Goal: Navigation & Orientation: Find specific page/section

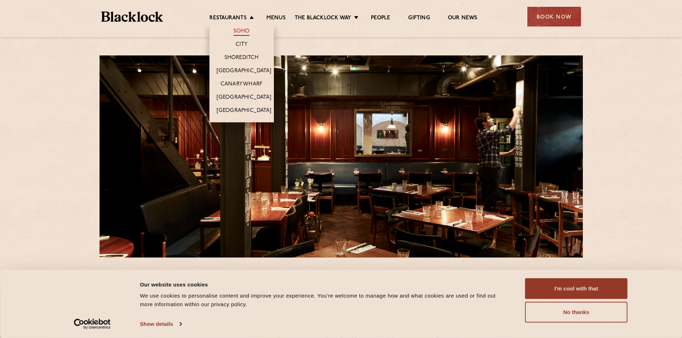
click at [243, 30] on link "Soho" at bounding box center [241, 32] width 16 height 8
click at [234, 16] on link "Restaurants" at bounding box center [227, 19] width 37 height 8
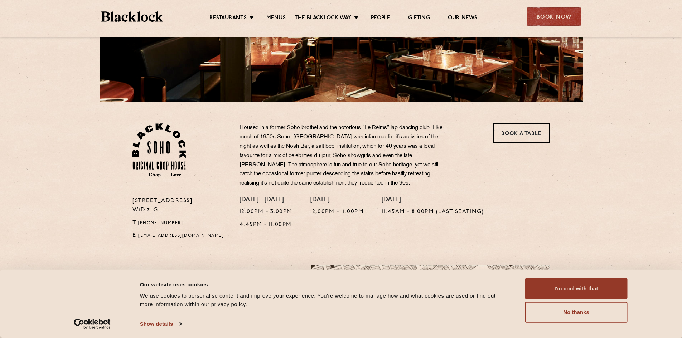
scroll to position [215, 0]
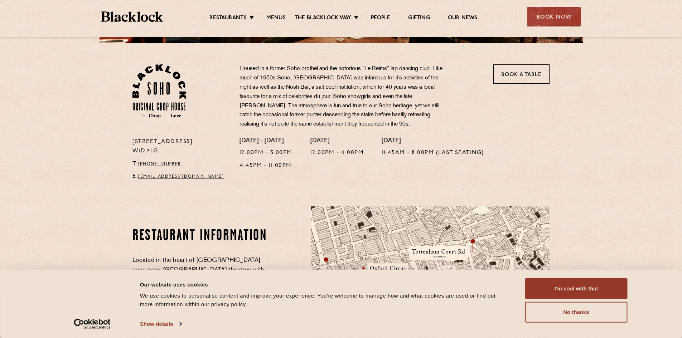
drag, startPoint x: 134, startPoint y: 142, endPoint x: 163, endPoint y: 150, distance: 29.6
click at [163, 150] on p "24 Great Windmill Street W1D 7LG" at bounding box center [180, 146] width 96 height 19
click at [171, 151] on p "24 Great Windmill Street W1D 7LG" at bounding box center [180, 146] width 96 height 19
drag, startPoint x: 133, startPoint y: 142, endPoint x: 159, endPoint y: 152, distance: 27.5
click at [159, 152] on p "24 Great Windmill Street W1D 7LG" at bounding box center [180, 146] width 96 height 19
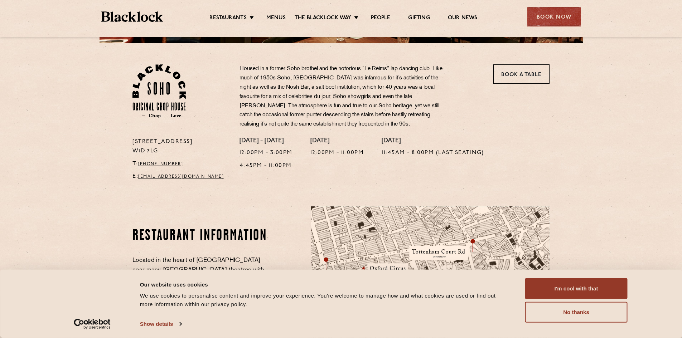
copy p "24 Great Windmill Street W1D 7LG"
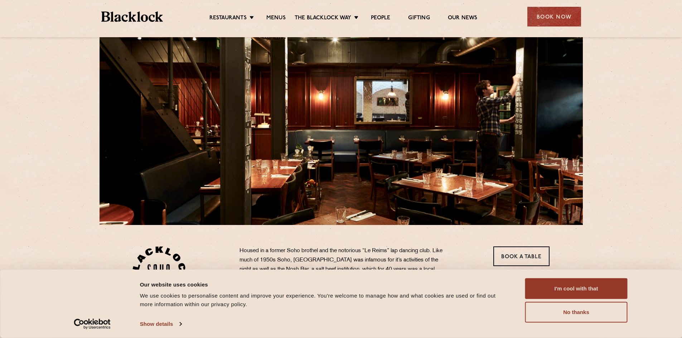
scroll to position [0, 0]
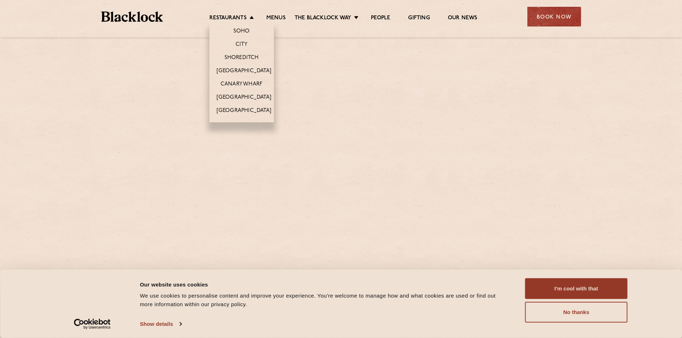
click at [249, 16] on li "Restaurants Soho City Shoreditch Covent Garden Canary Wharf Manchester Birmingh…" at bounding box center [233, 19] width 48 height 8
click at [242, 42] on link "City" at bounding box center [242, 45] width 12 height 8
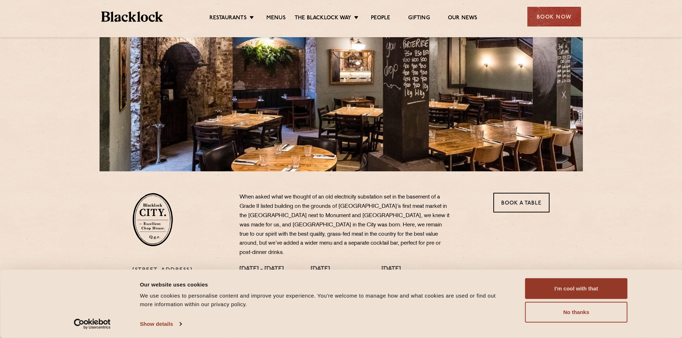
scroll to position [36, 0]
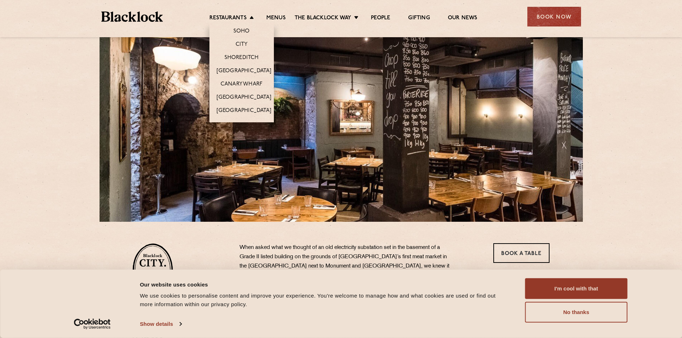
click at [249, 15] on li "Restaurants Soho City Shoreditch Covent Garden Canary Wharf Manchester Birmingh…" at bounding box center [233, 19] width 48 height 8
click at [249, 30] on li "Soho" at bounding box center [241, 30] width 64 height 15
click at [241, 28] on link "Soho" at bounding box center [241, 32] width 16 height 8
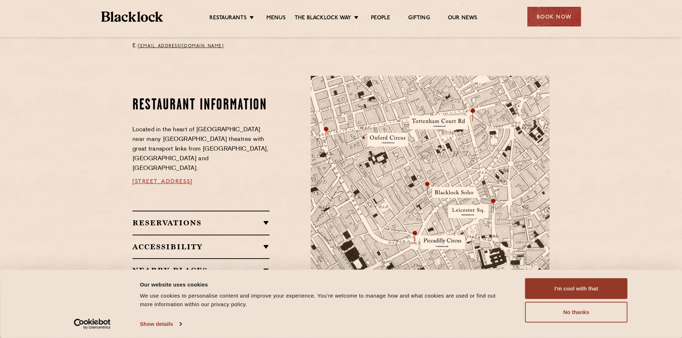
scroll to position [358, 0]
